Goal: Task Accomplishment & Management: Manage account settings

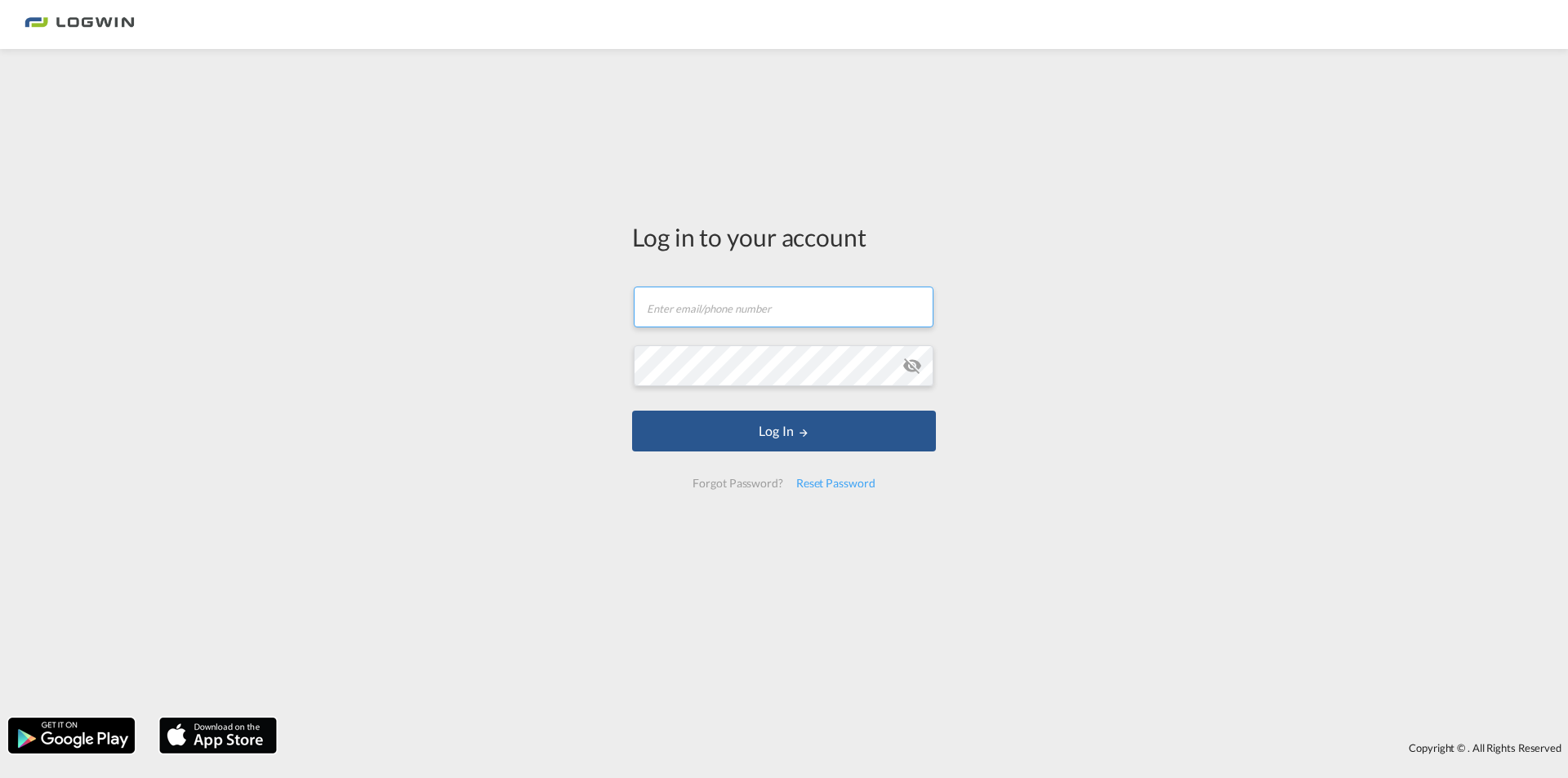
click at [773, 312] on input "text" at bounding box center [784, 307] width 300 height 41
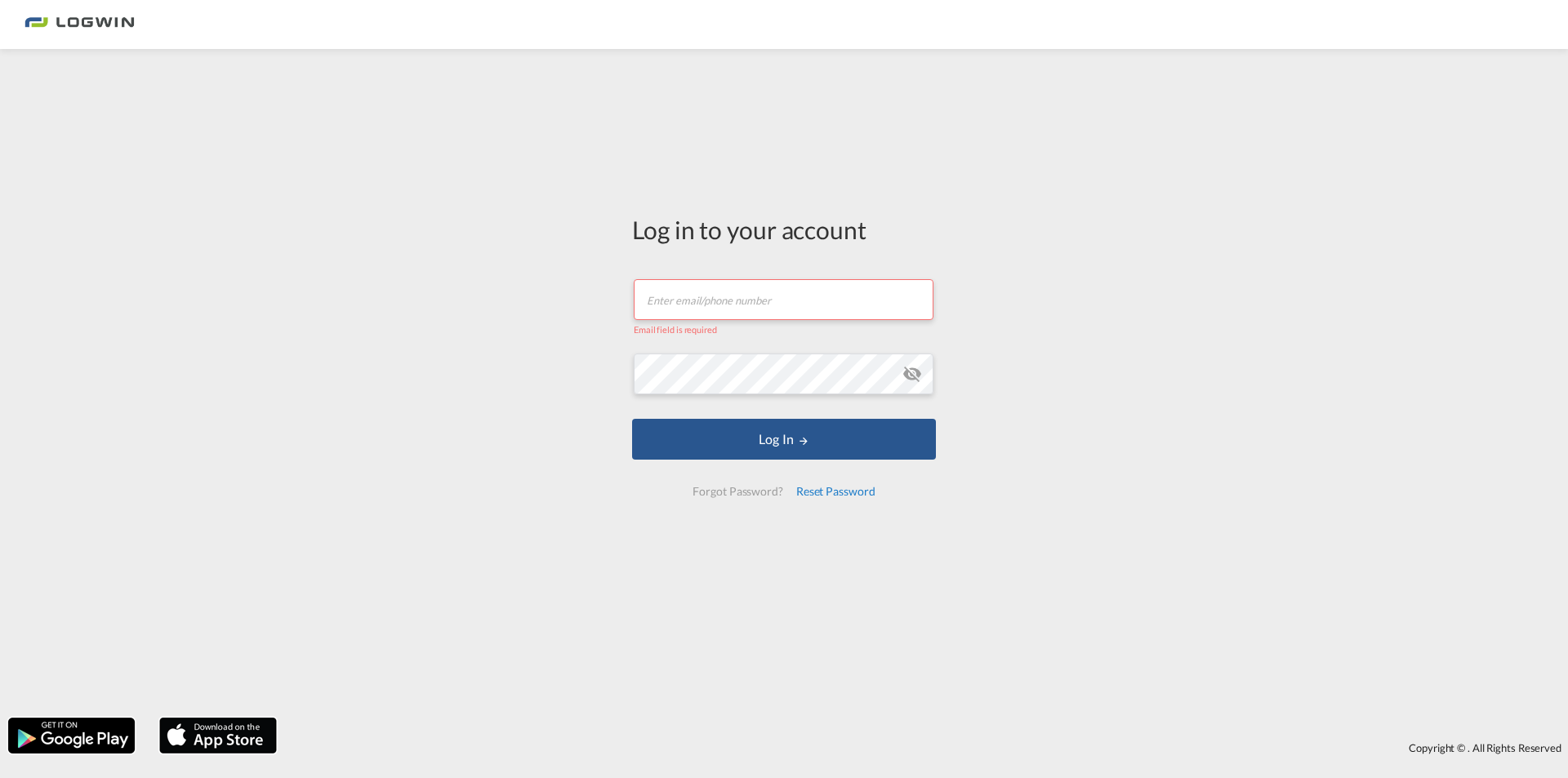
click at [806, 484] on div "Reset Password" at bounding box center [835, 492] width 92 height 29
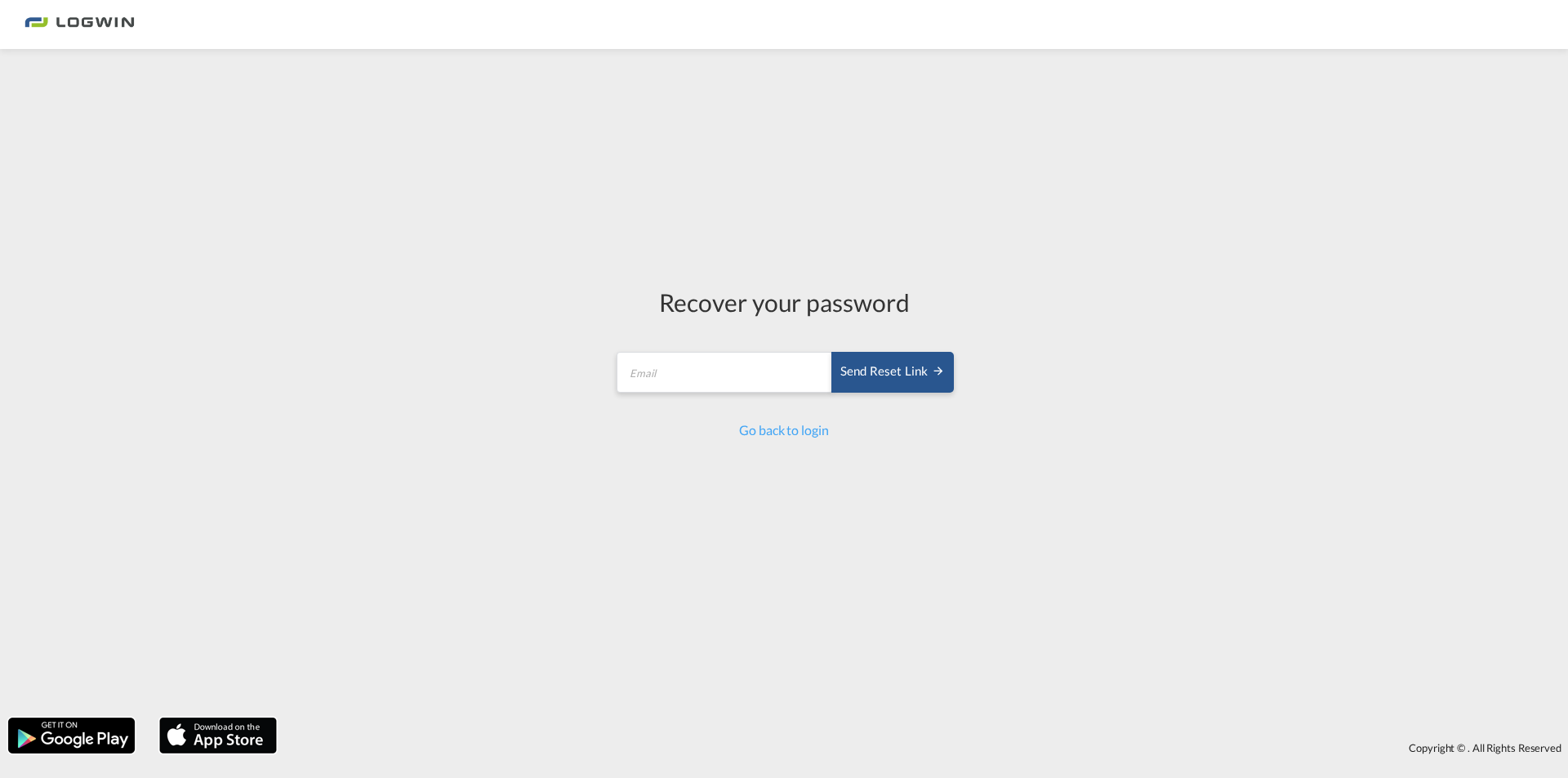
click at [706, 340] on form "Send reset link Email field is required Send reset link" at bounding box center [784, 374] width 340 height 77
click at [707, 357] on input "email" at bounding box center [725, 372] width 217 height 41
type input "[EMAIL_ADDRESS][DOMAIN_NAME]"
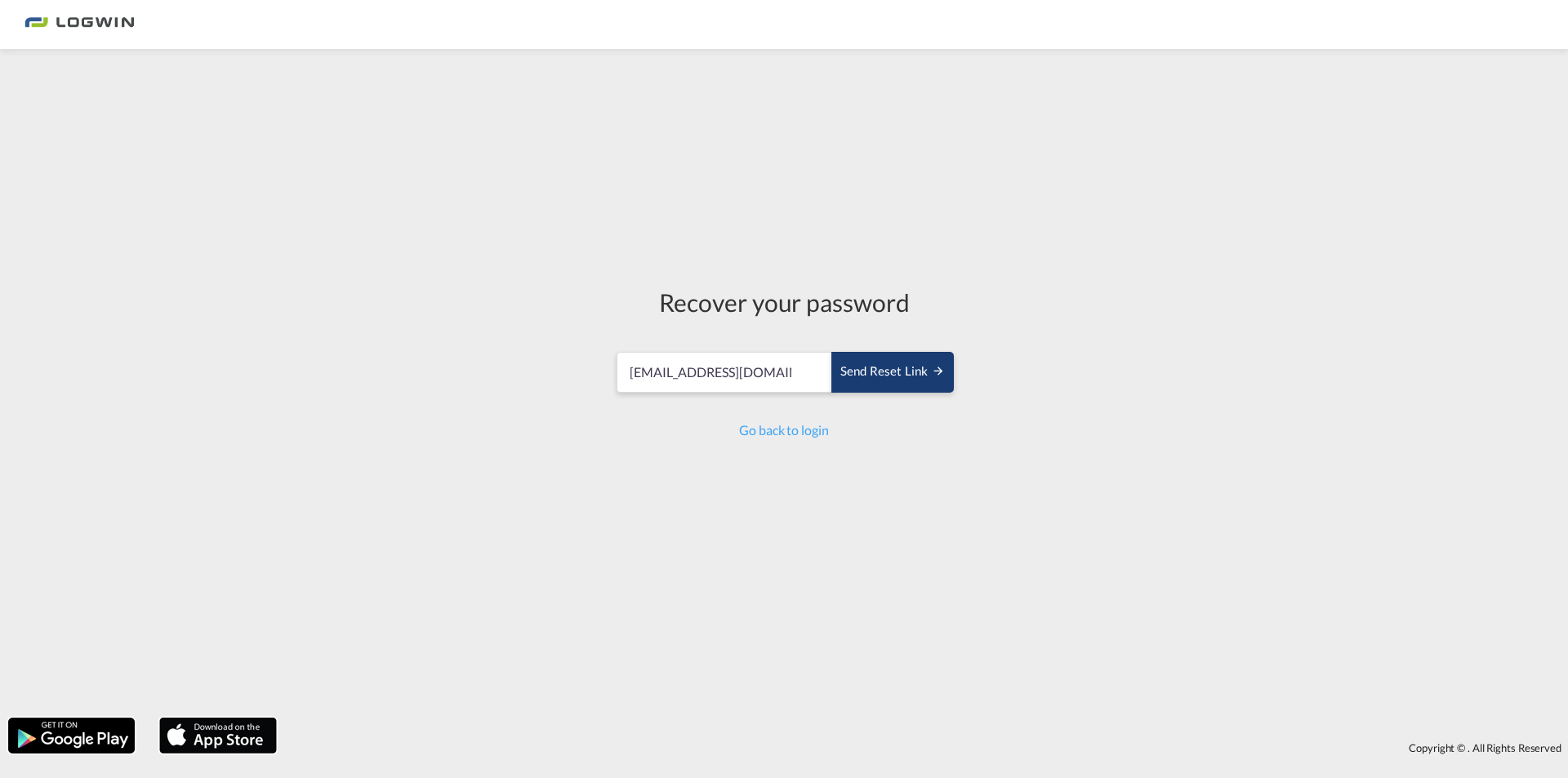
click at [896, 381] on div "Send reset link" at bounding box center [893, 372] width 105 height 19
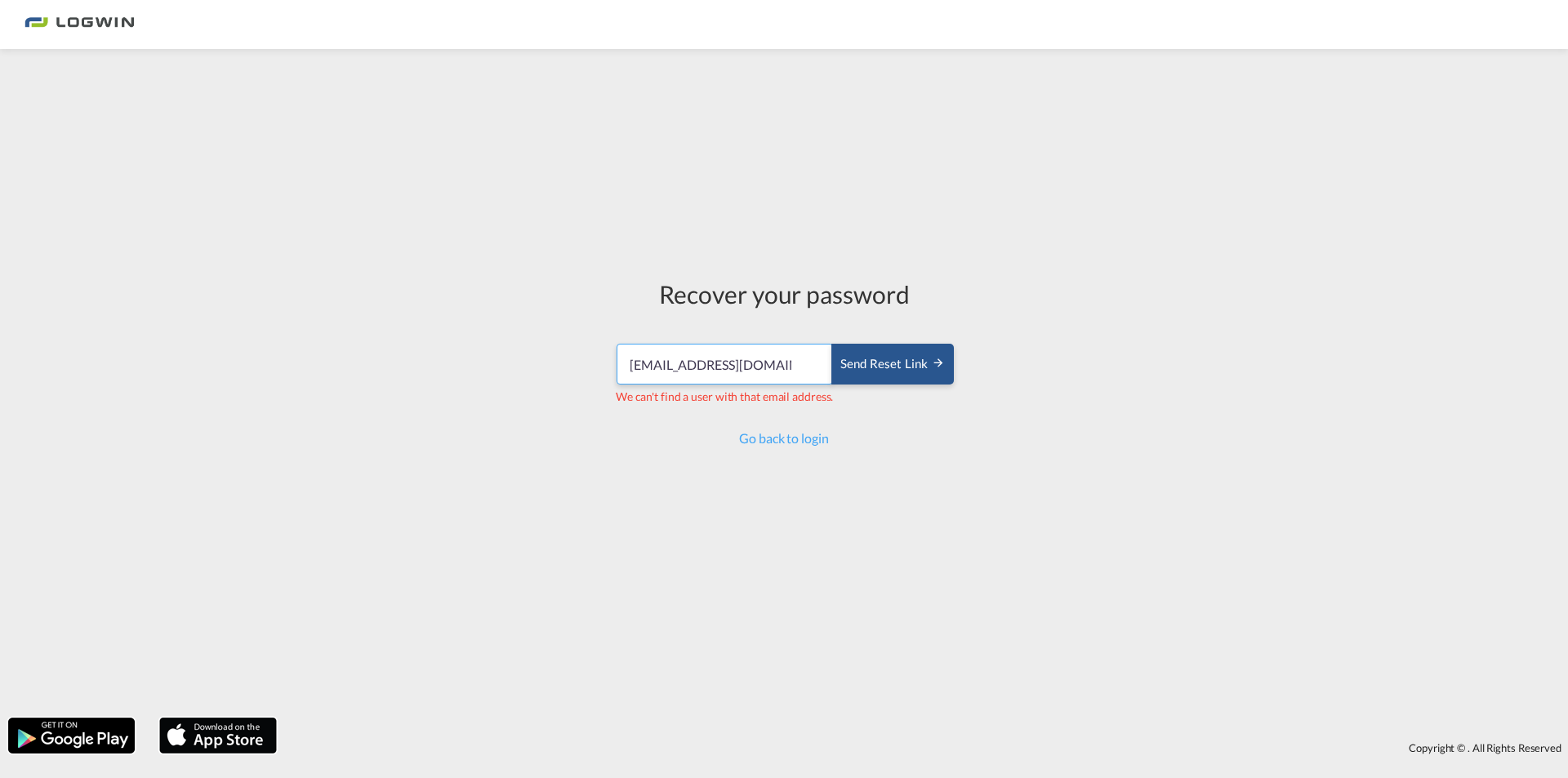
click at [787, 350] on input "[EMAIL_ADDRESS][DOMAIN_NAME]" at bounding box center [725, 363] width 217 height 41
drag, startPoint x: 753, startPoint y: 373, endPoint x: 907, endPoint y: 385, distance: 154.5
click at [907, 385] on md-input-container "[EMAIL_ADDRESS][DOMAIN_NAME] Send reset link We can't find a user with that ema…" at bounding box center [784, 374] width 340 height 65
click at [697, 359] on input "[EMAIL_ADDRESS][DOMAIN_NAME]" at bounding box center [725, 363] width 217 height 41
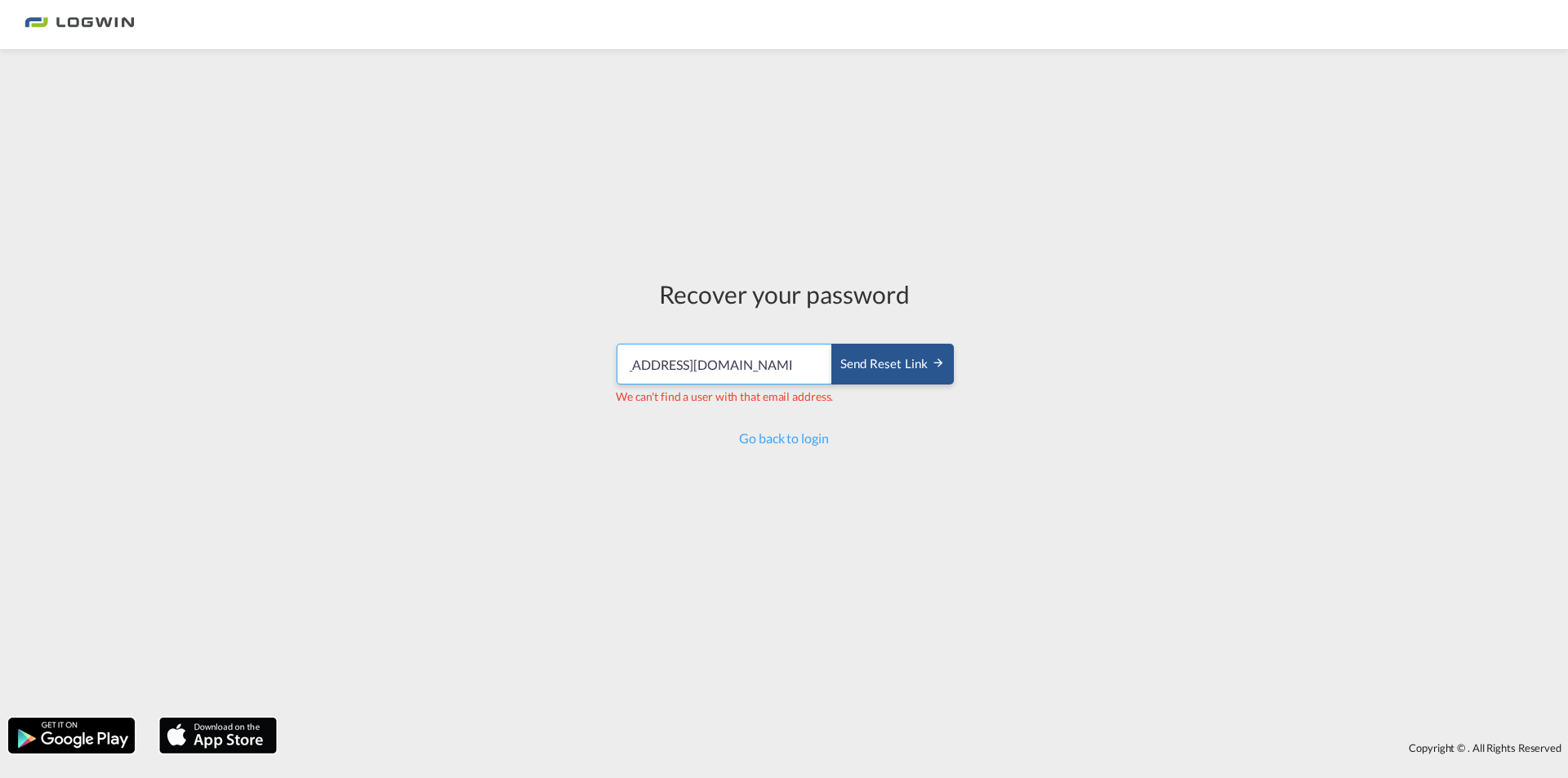
drag, startPoint x: 720, startPoint y: 368, endPoint x: 958, endPoint y: 343, distance: 239.3
click at [958, 343] on div "Recover your password [EMAIL_ADDRESS][DOMAIN_NAME] Send reset link We can't fin…" at bounding box center [784, 363] width 364 height 610
click at [936, 371] on div "Send reset link" at bounding box center [893, 364] width 105 height 19
drag, startPoint x: 614, startPoint y: 404, endPoint x: 670, endPoint y: 407, distance: 56.1
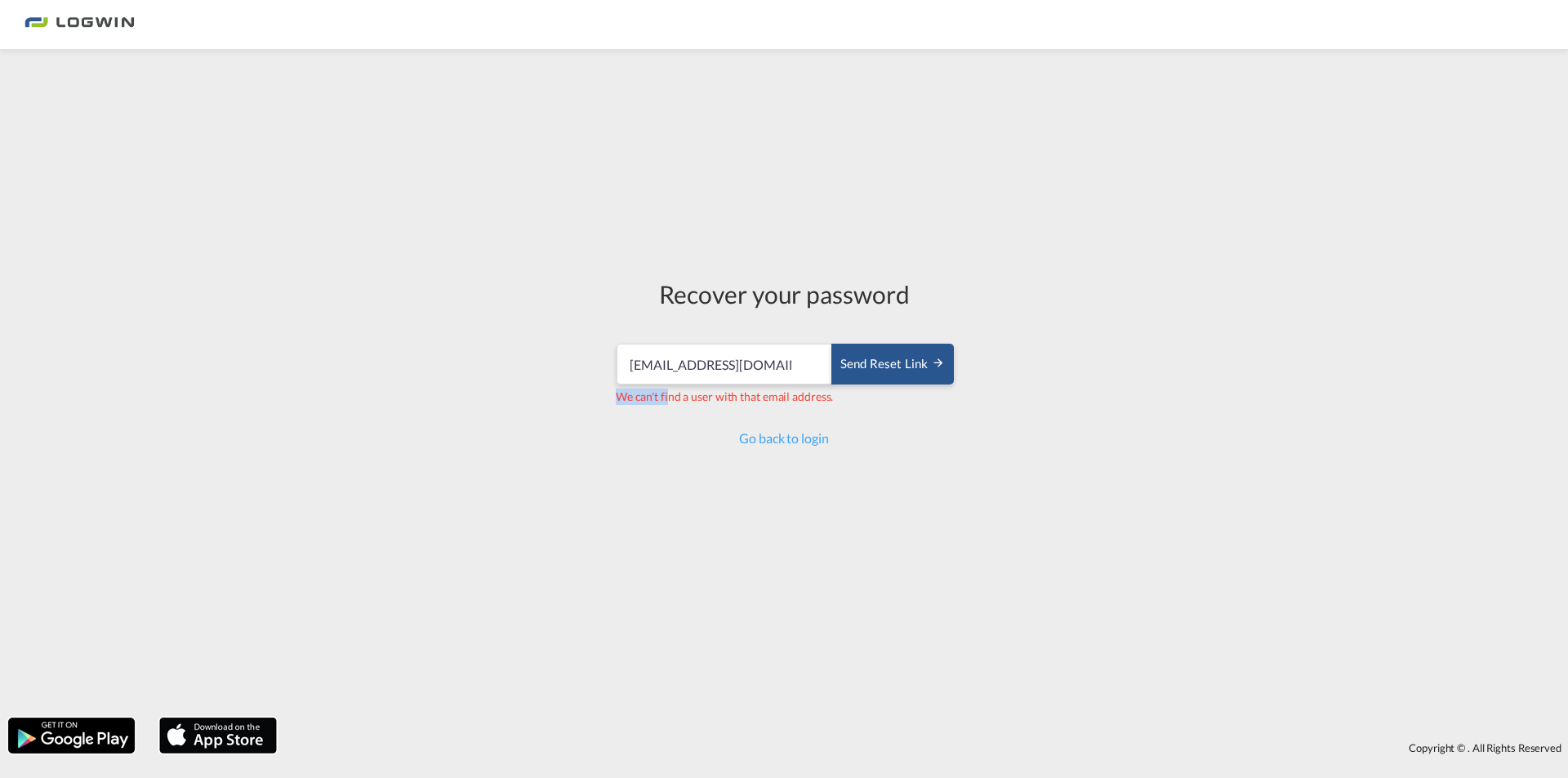
click at [670, 407] on form "[EMAIL_ADDRESS][DOMAIN_NAME] Send reset link We can't find a user with that ema…" at bounding box center [784, 374] width 340 height 94
click at [630, 356] on input "[EMAIL_ADDRESS][DOMAIN_NAME]" at bounding box center [725, 363] width 217 height 41
drag, startPoint x: 630, startPoint y: 356, endPoint x: 799, endPoint y: 369, distance: 169.5
click at [799, 369] on input "[EMAIL_ADDRESS][DOMAIN_NAME]" at bounding box center [725, 363] width 217 height 41
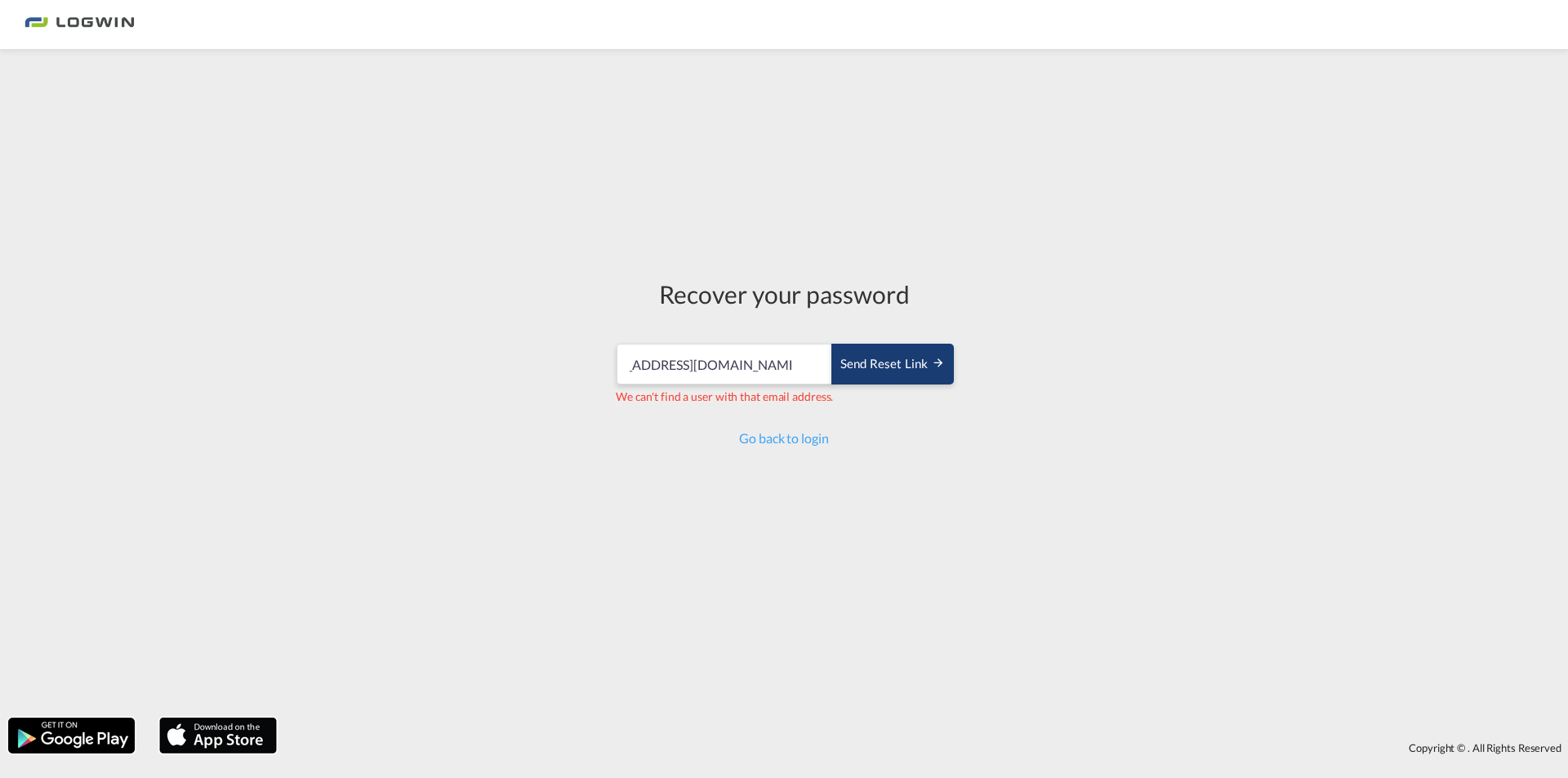
click at [900, 365] on div "Send reset link" at bounding box center [893, 364] width 105 height 19
click at [438, 438] on div "Recover your password [EMAIL_ADDRESS][DOMAIN_NAME] Send reset link We can't fin…" at bounding box center [784, 384] width 1568 height 652
click at [1151, 210] on div "Recover your password [EMAIL_ADDRESS][DOMAIN_NAME] Send reset link We can't fin…" at bounding box center [784, 384] width 1568 height 652
click at [883, 333] on form "[EMAIL_ADDRESS][DOMAIN_NAME] Send reset link We can't find a user with that ema…" at bounding box center [784, 374] width 340 height 94
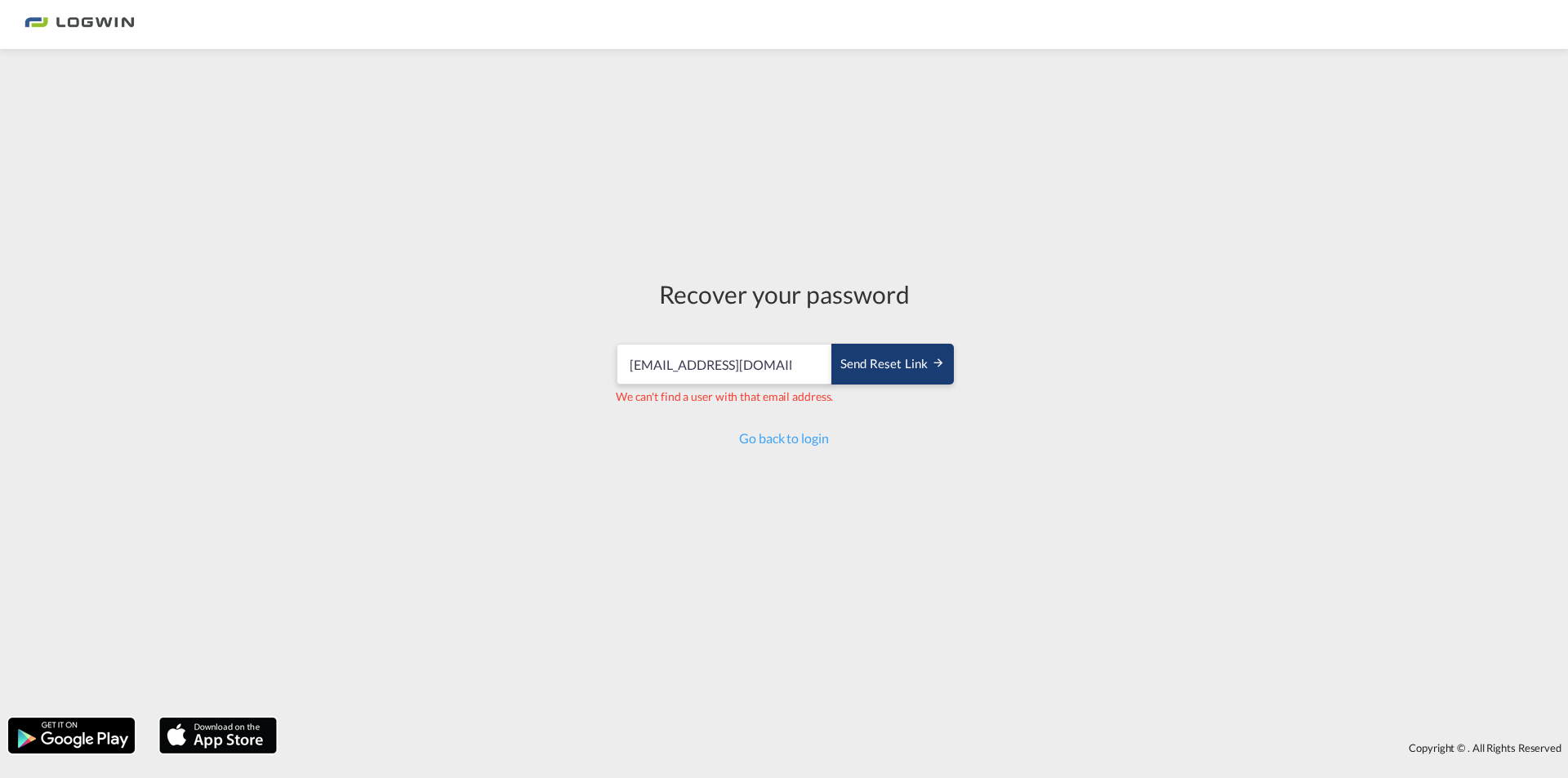
click at [897, 343] on button "Send reset link" at bounding box center [893, 363] width 122 height 41
click at [929, 368] on div "Send reset link" at bounding box center [893, 364] width 105 height 19
click at [919, 359] on div "Send reset link" at bounding box center [893, 364] width 105 height 19
click at [321, 413] on div "Recover your password [EMAIL_ADDRESS][DOMAIN_NAME] Send reset link We can't fin…" at bounding box center [784, 384] width 1568 height 652
